Goal: Check status: Check status

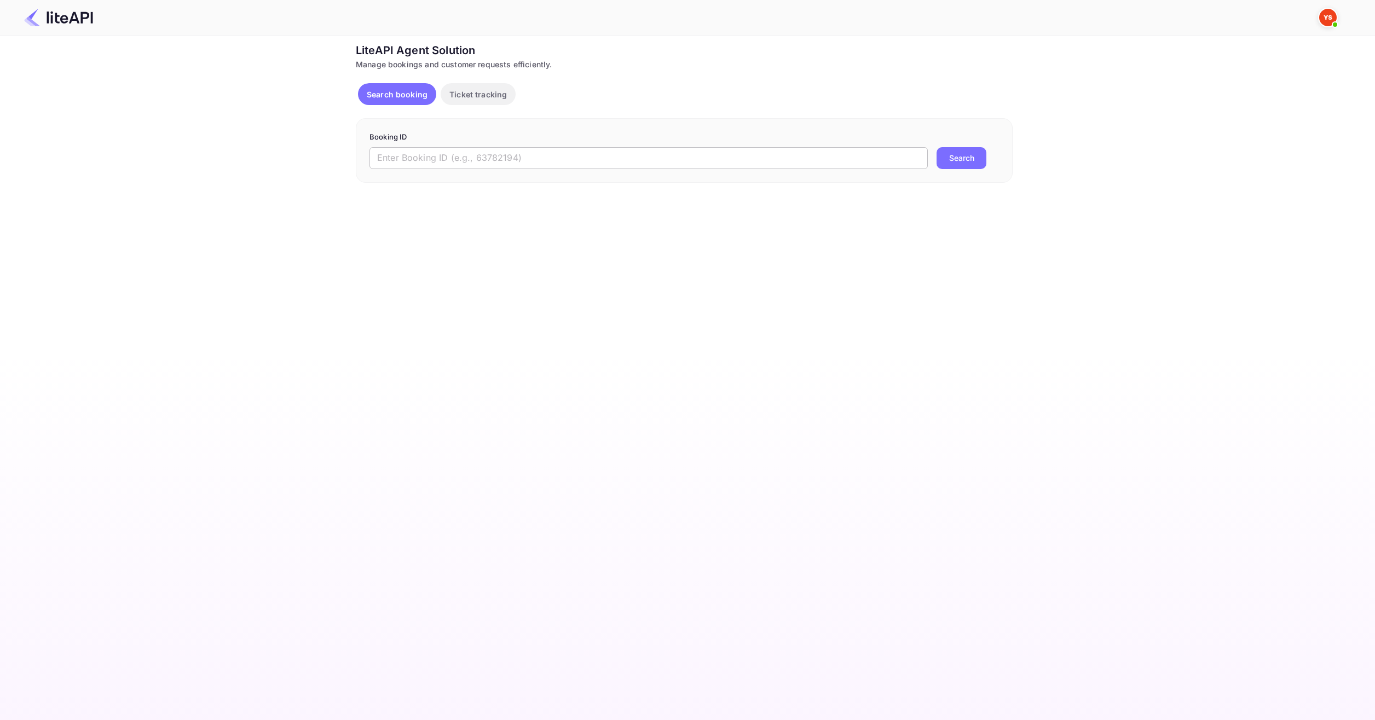
click at [459, 165] on input "text" at bounding box center [648, 158] width 558 height 22
paste input "8840048"
type input "8840048"
click at [951, 152] on button "Search" at bounding box center [961, 158] width 50 height 22
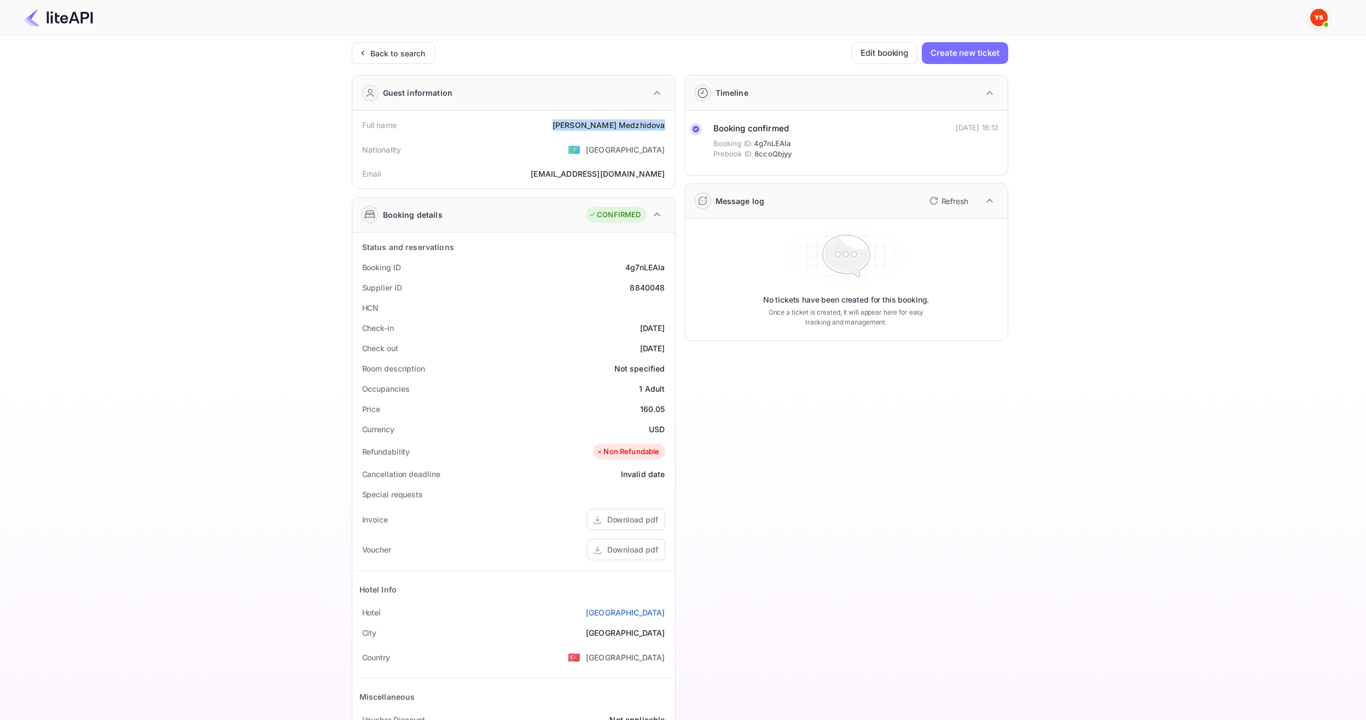
drag, startPoint x: 578, startPoint y: 125, endPoint x: 668, endPoint y: 129, distance: 90.4
click at [668, 129] on div "Full name [PERSON_NAME]" at bounding box center [514, 125] width 314 height 20
copy div "[PERSON_NAME]"
drag, startPoint x: 634, startPoint y: 407, endPoint x: 670, endPoint y: 406, distance: 35.6
click at [670, 406] on div "Price 160.05" at bounding box center [514, 409] width 314 height 20
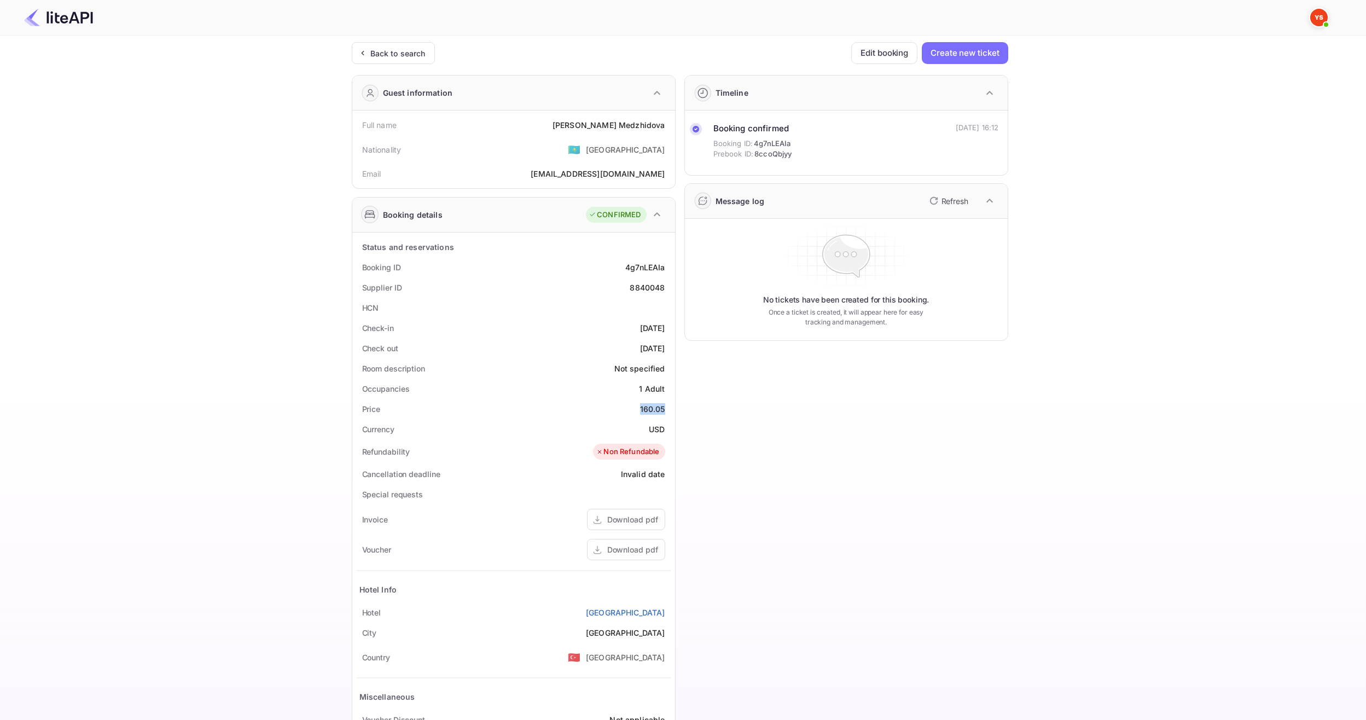
copy div "160.05"
drag, startPoint x: 646, startPoint y: 428, endPoint x: 672, endPoint y: 427, distance: 25.7
click at [672, 427] on div "Status and reservations Booking ID 4g7nLEAIa Supplier ID 8840048 HCN Check-in […" at bounding box center [513, 504] width 323 height 542
copy div "USD"
